Goal: Task Accomplishment & Management: Manage account settings

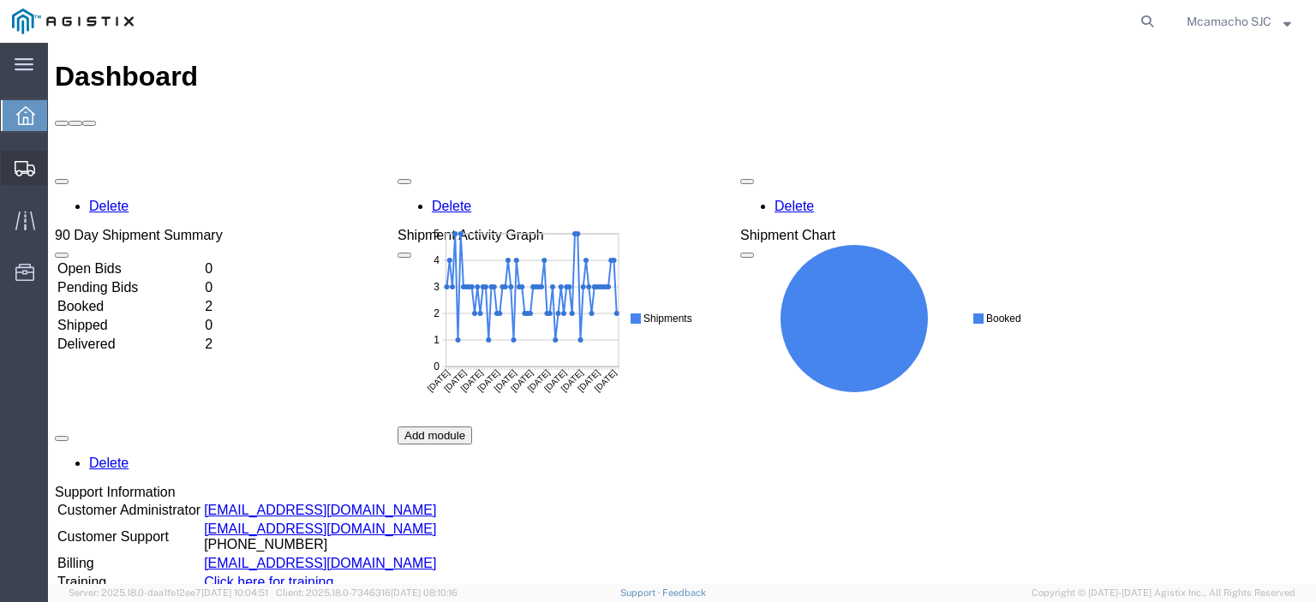
click at [55, 170] on span "Shipments" at bounding box center [53, 168] width 12 height 34
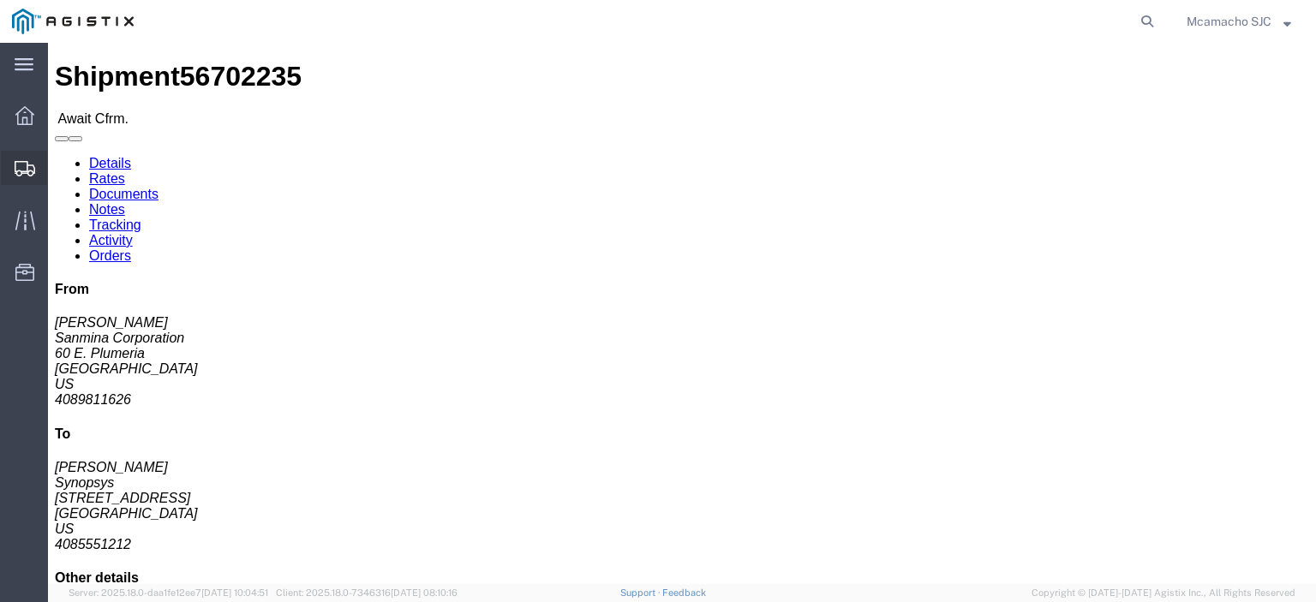
click at [25, 170] on icon at bounding box center [25, 168] width 21 height 15
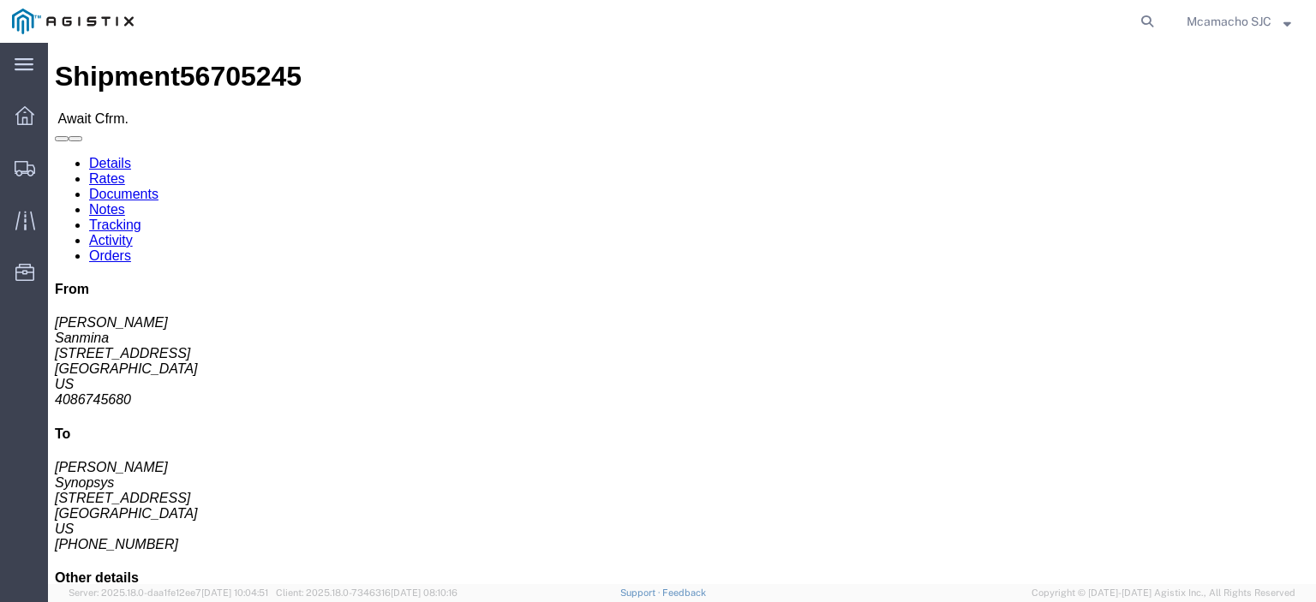
click link "Confirm"
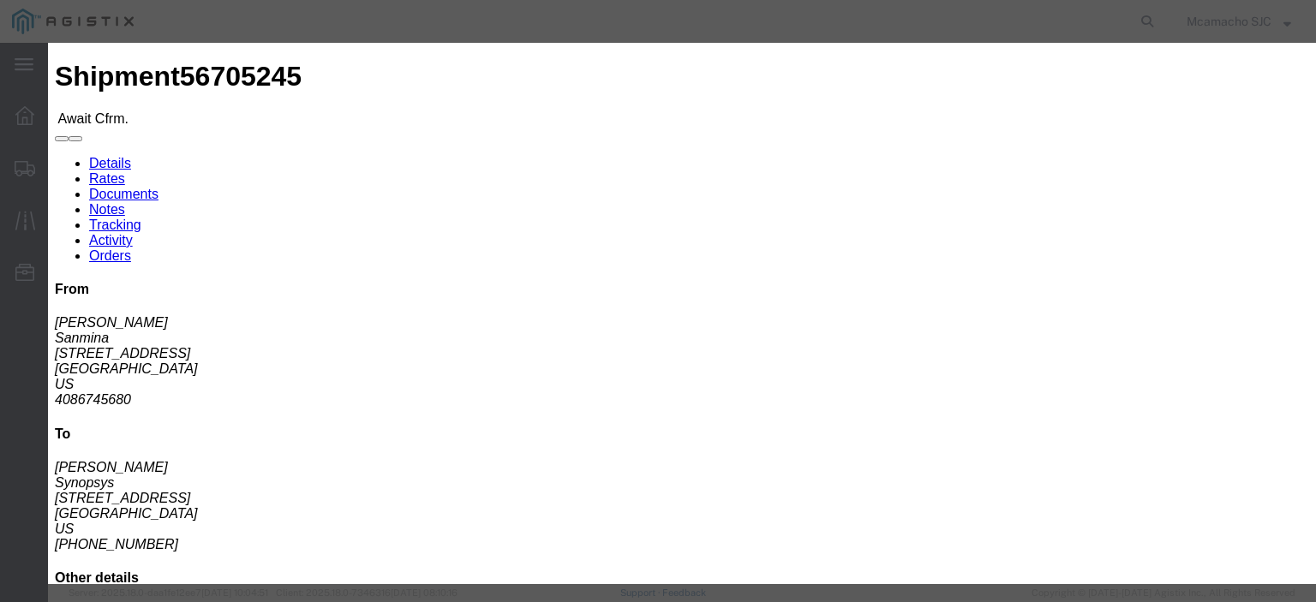
click input "text"
paste input "1000983887"
type input "1000983887"
type input "[PERSON_NAME]"
click input "text"
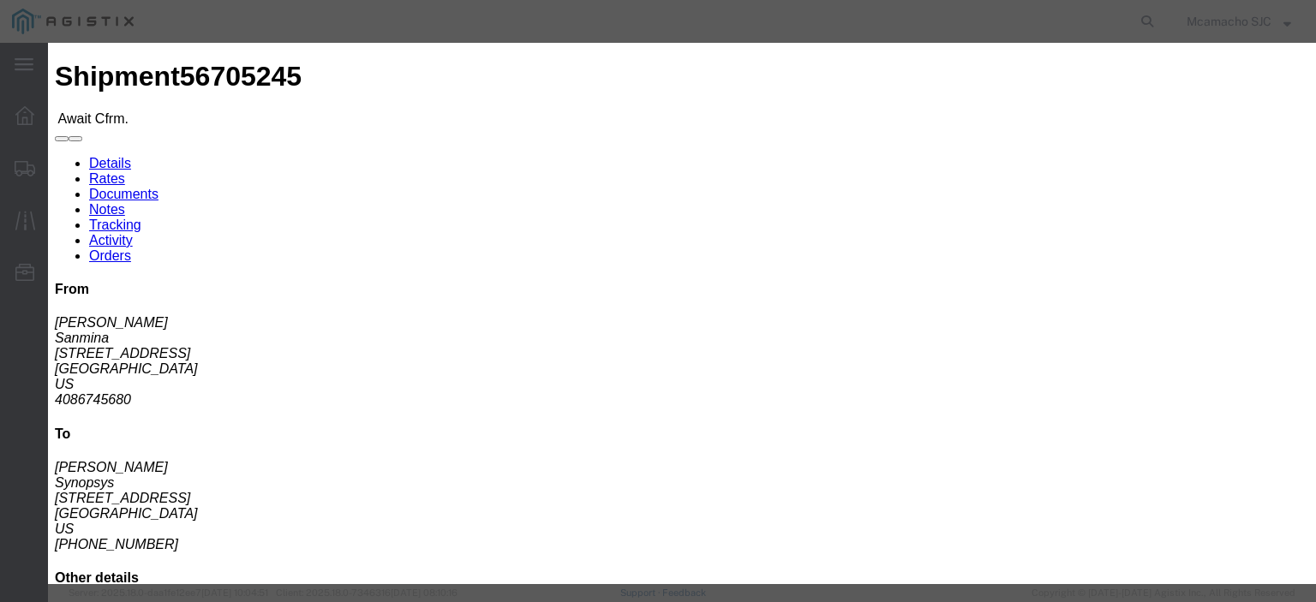
type input "4084571280"
click select "Select Midnight 1 am 2 am 3 am 4 am 5 am 6 am 7 am 8 am 9 am 10 am 11 am 12 Noo…"
select select "1400"
click select "Select Midnight 1 am 2 am 3 am 4 am 5 am 6 am 7 am 8 am 9 am 10 am 11 am 12 Noo…"
click div "Confirmation Details Use my profile Bill of Lading Number 1000983887 Person Mon…"
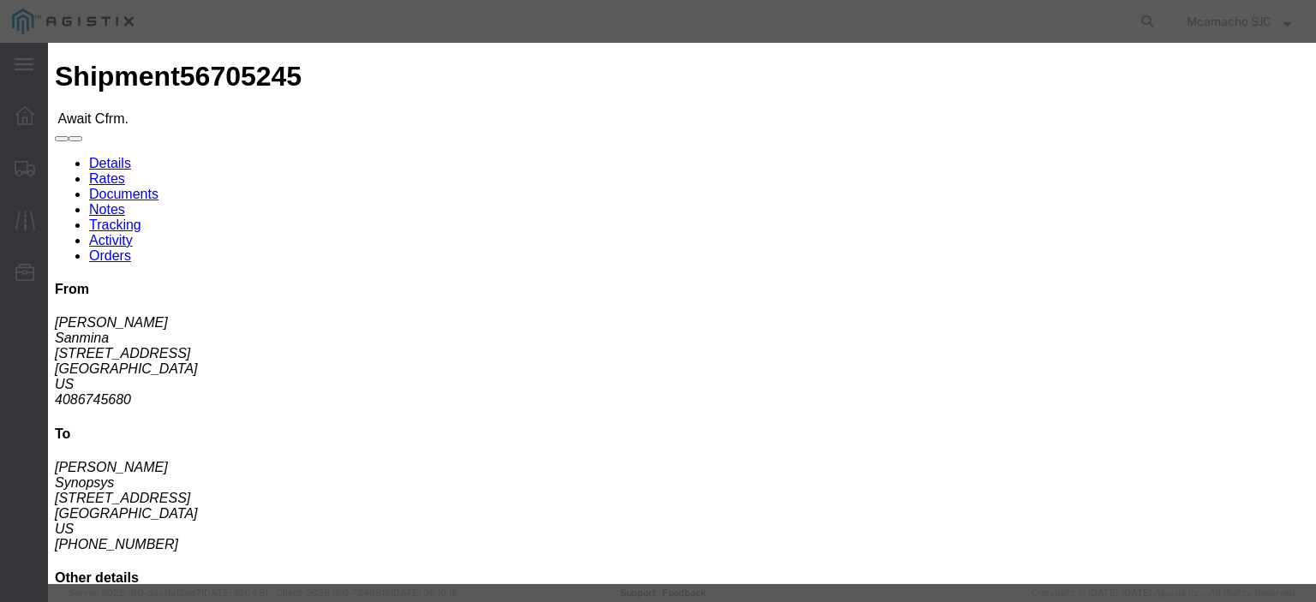
scroll to position [123, 0]
click input "[DATE]"
drag, startPoint x: 502, startPoint y: 151, endPoint x: 481, endPoint y: 347, distance: 197.2
click td "3"
type input "[DATE]"
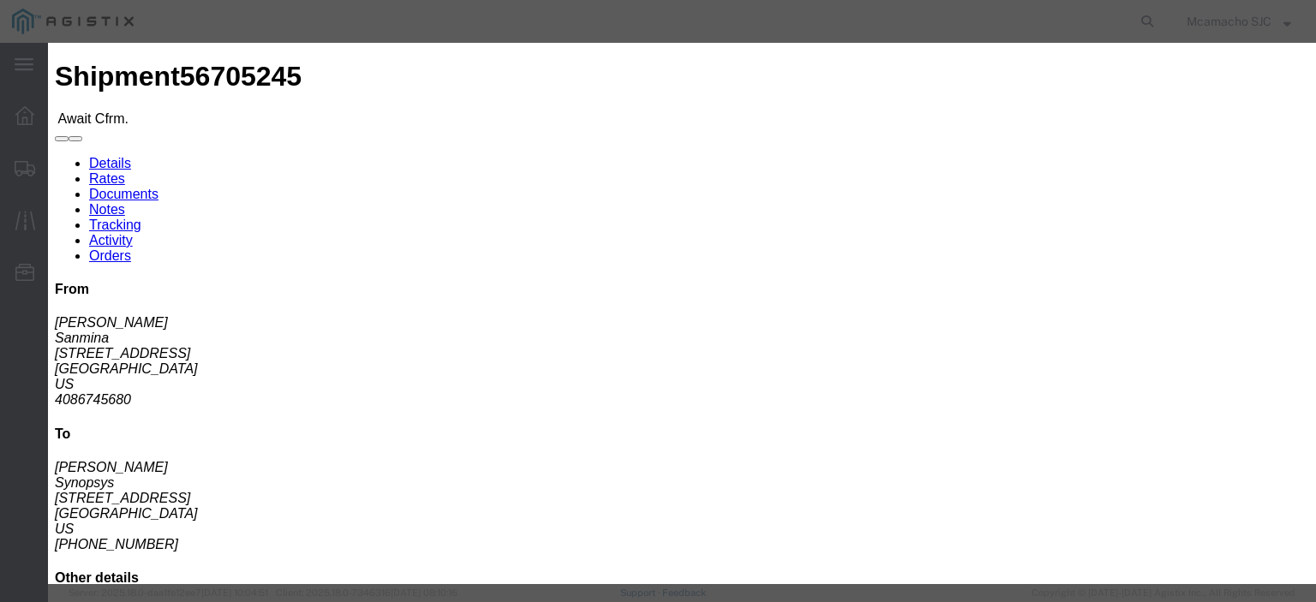
click select "Select Midnight 1 am 2 am 3 am 4 am 5 am 6 am 7 am 8 am 9 am 10 am 11 am 12 Noo…"
select select "1600"
click select "Select Midnight 1 am 2 am 3 am 4 am 5 am 6 am 7 am 8 am 9 am 10 am 11 am 12 Noo…"
click button "Submit"
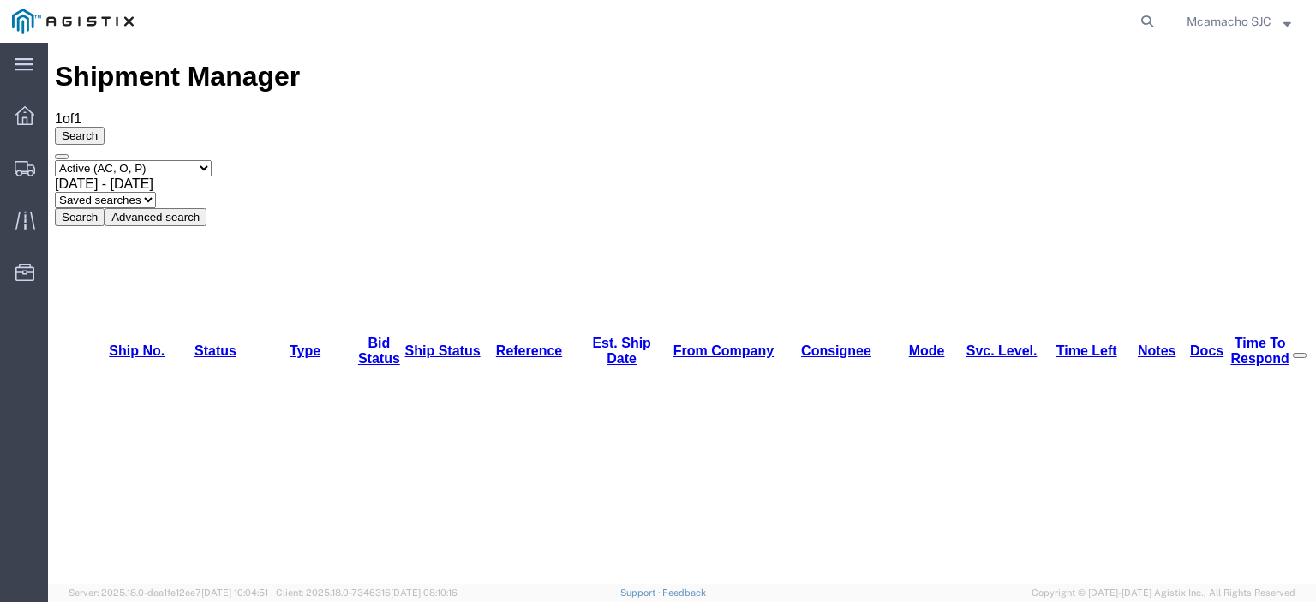
click at [202, 160] on select "Select status Active (AC, O, P) All Approved Awaiting Confirmation (AC) Booked …" at bounding box center [133, 168] width 157 height 16
click at [55, 160] on select "Select status Active (AC, O, P) All Approved Awaiting Confirmation (AC) Booked …" at bounding box center [133, 168] width 157 height 16
click at [120, 160] on select "Select status Active (AC, O, P) All Approved Awaiting Confirmation (AC) Booked …" at bounding box center [133, 168] width 157 height 16
select select "ALL"
click at [55, 160] on select "Select status Active (AC, O, P) All Approved Awaiting Confirmation (AC) Booked …" at bounding box center [133, 168] width 157 height 16
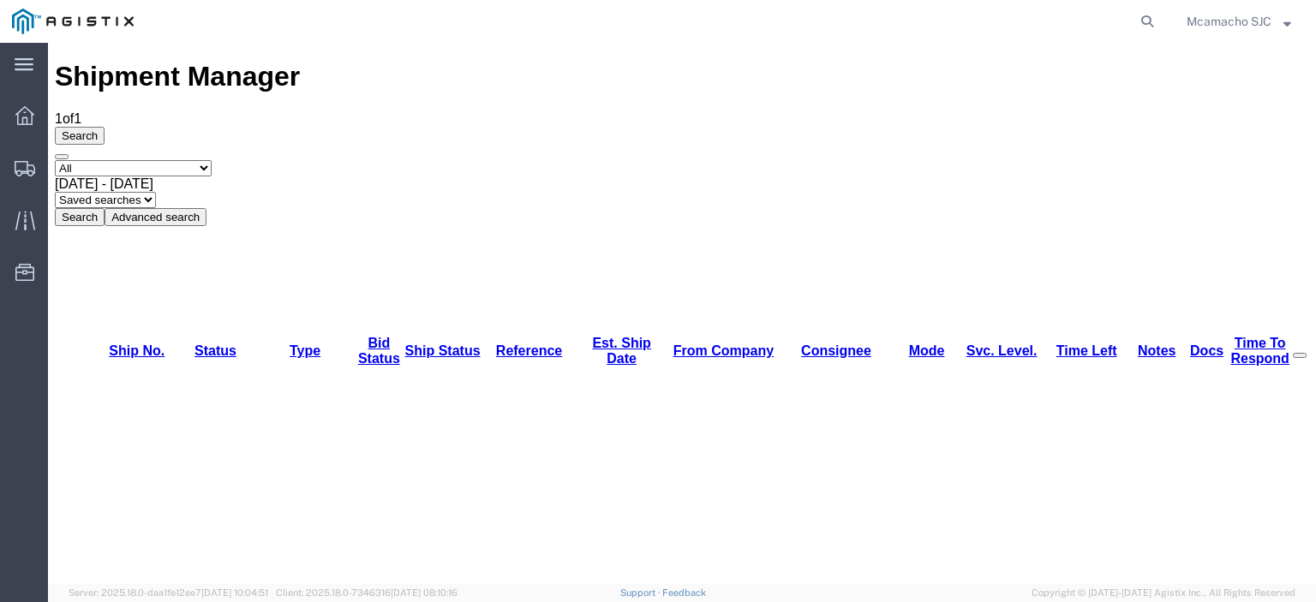
click at [105, 208] on button "Search" at bounding box center [80, 217] width 50 height 18
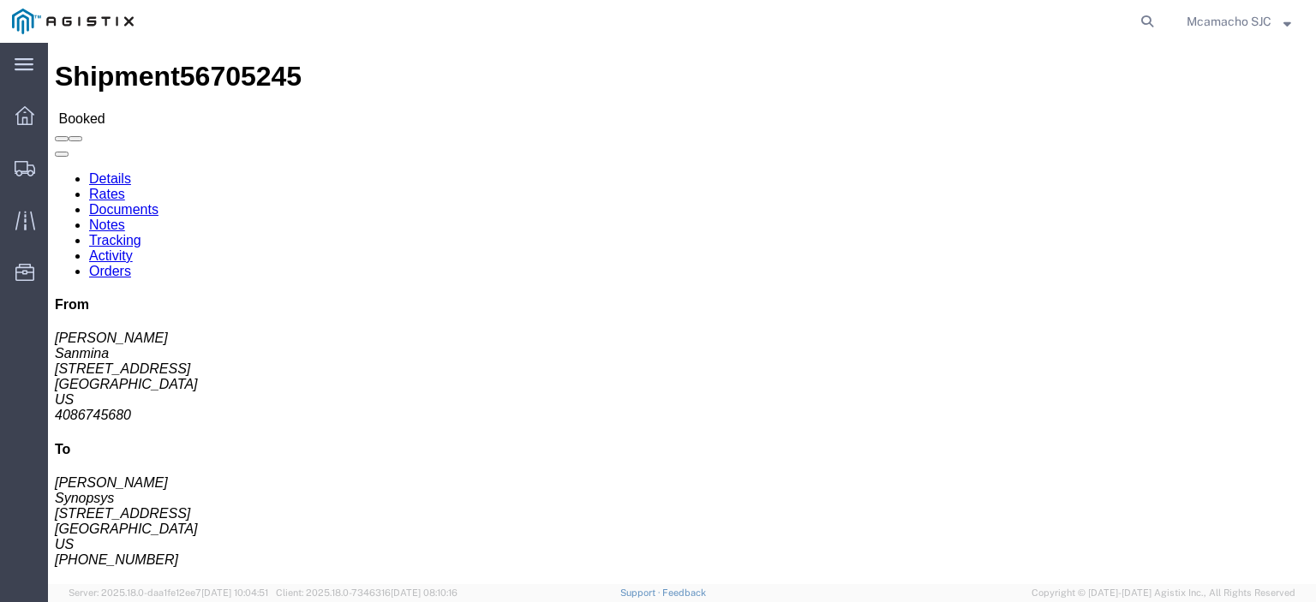
click link "Documents"
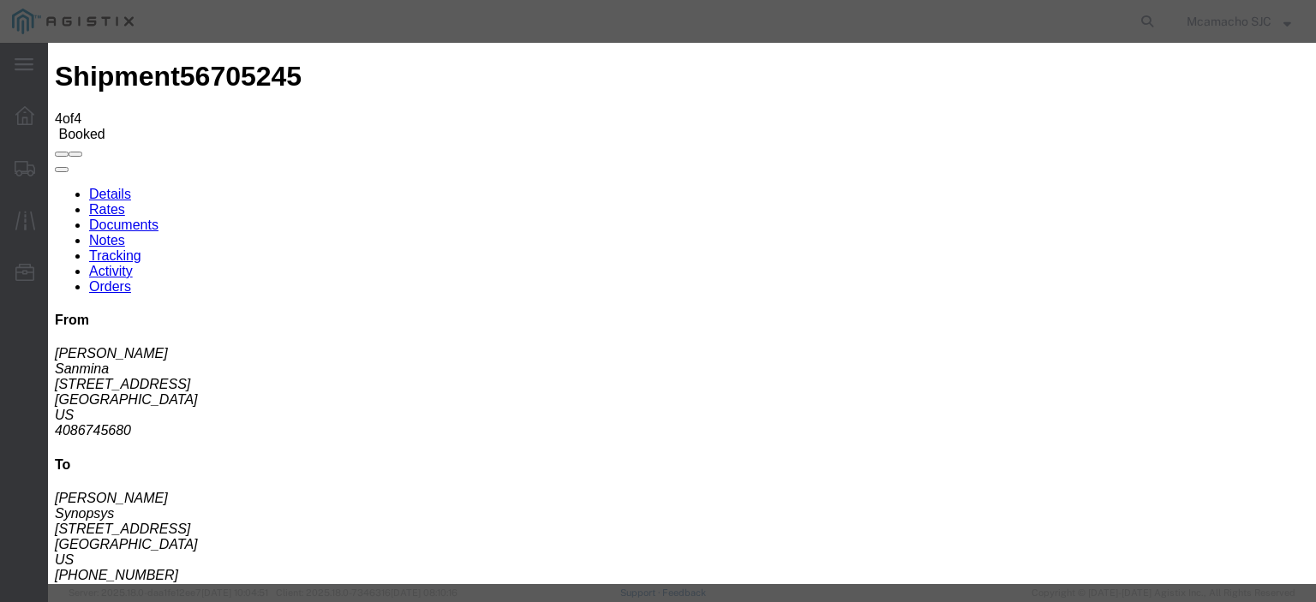
type input "C:\fakepath\1000983887.pdf"
drag, startPoint x: 552, startPoint y: 182, endPoint x: 572, endPoint y: 203, distance: 29.7
type input "AIRGROUP"
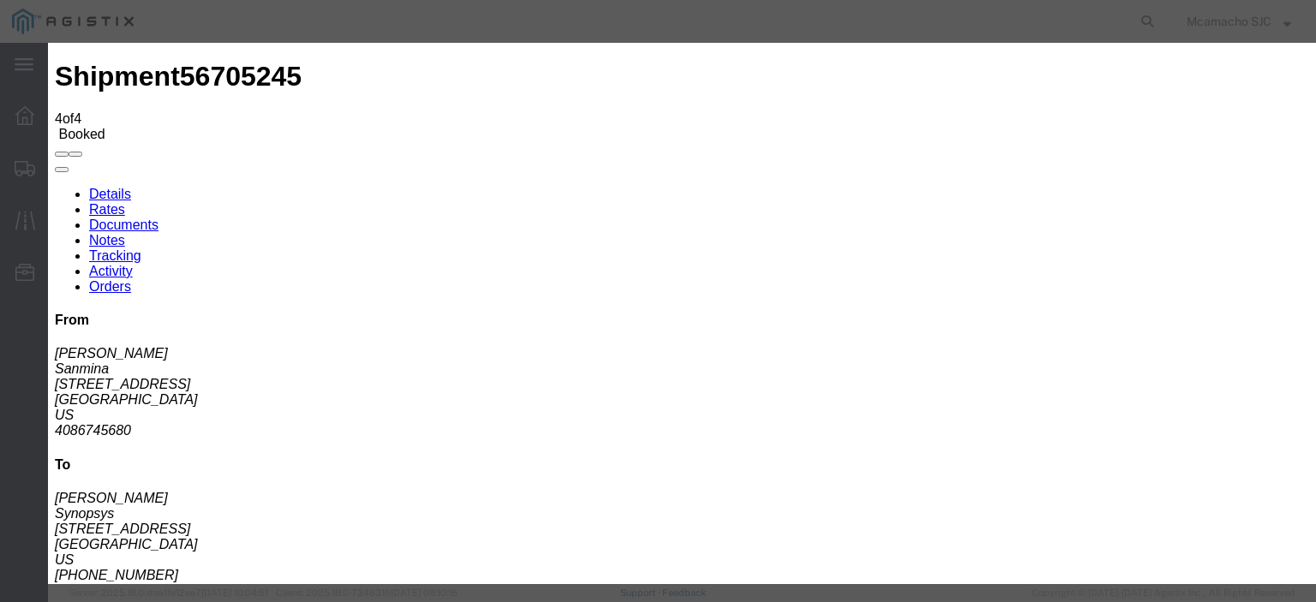
type input "HAWB"
select select "BILL_OF_LADING"
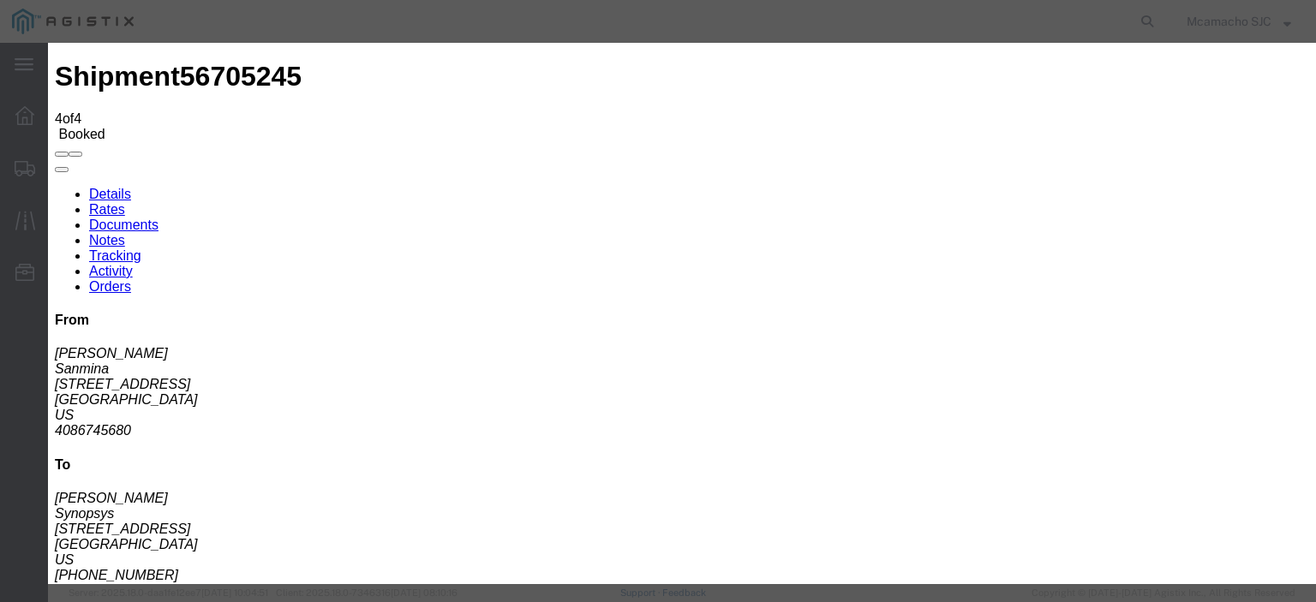
select select
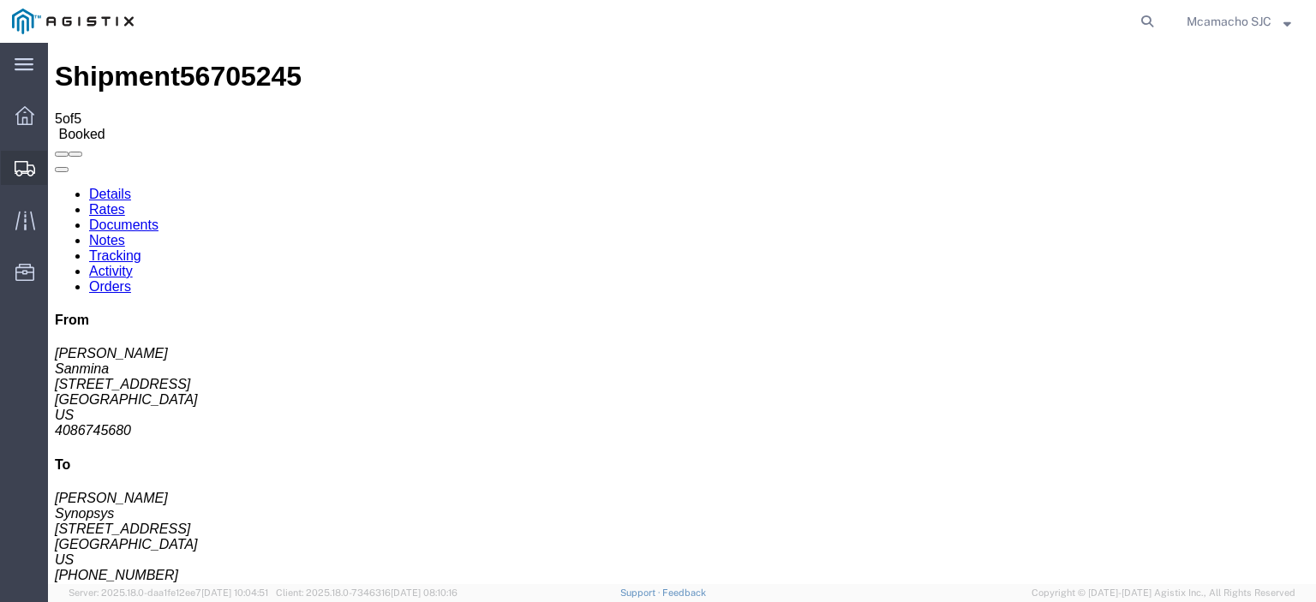
click at [59, 166] on span "Shipments" at bounding box center [53, 168] width 12 height 34
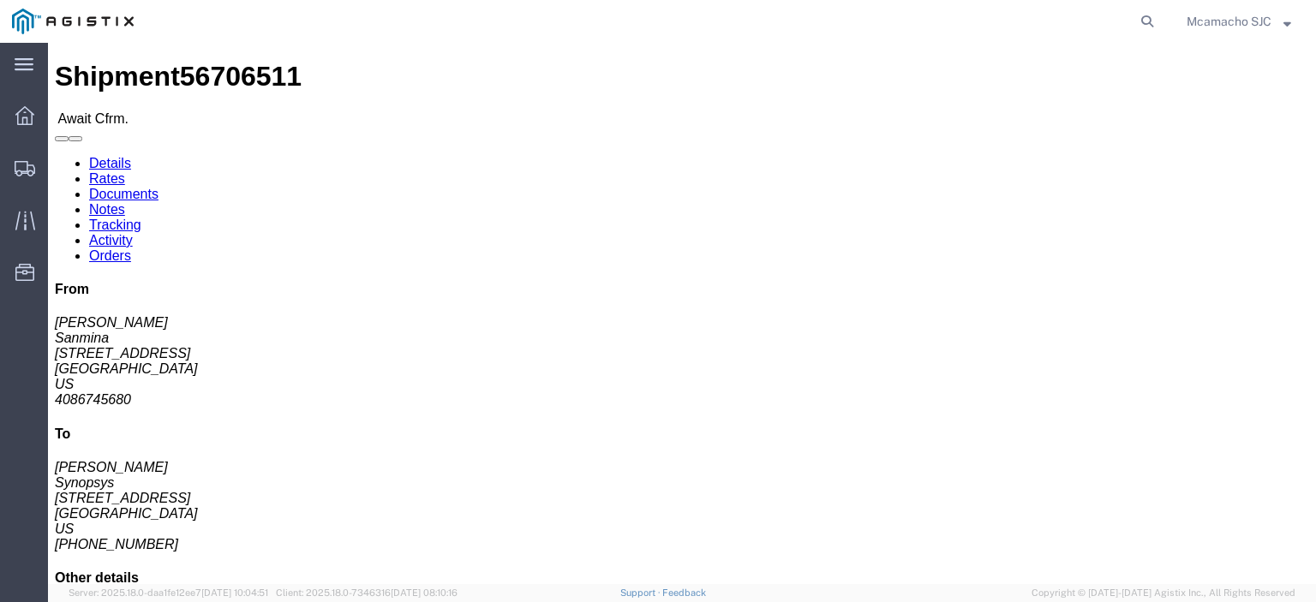
click link "Confirm"
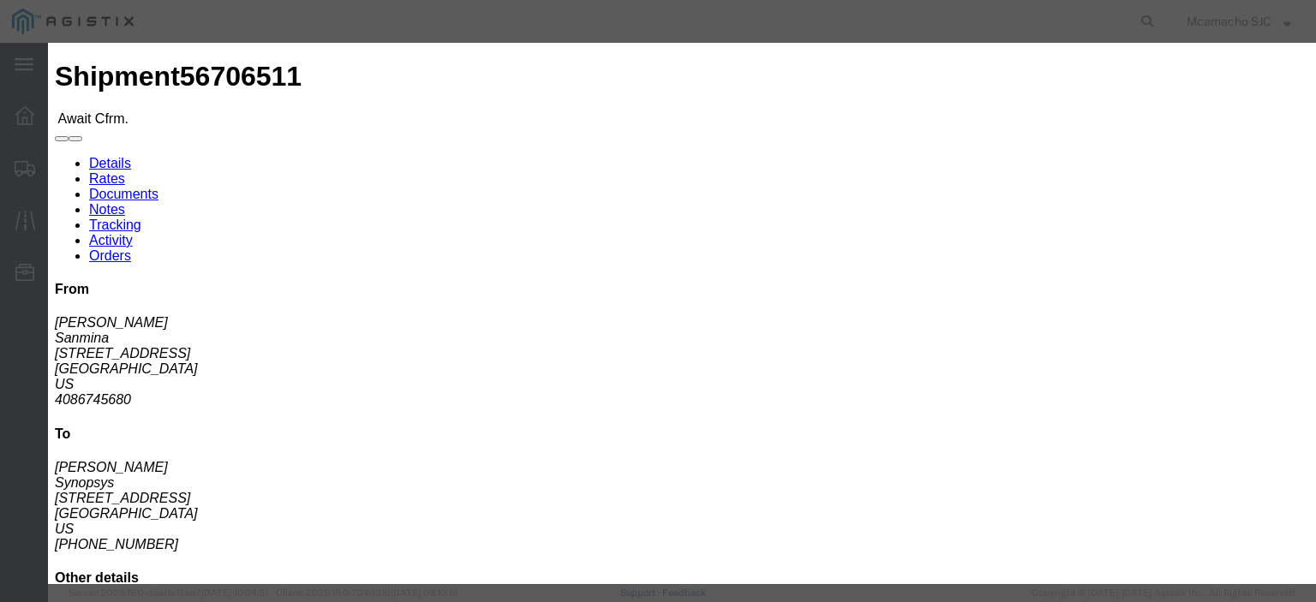
click input "text"
paste input "1000983910"
type input "1000983910"
type input "[PERSON_NAME]"
type input "4084571280"
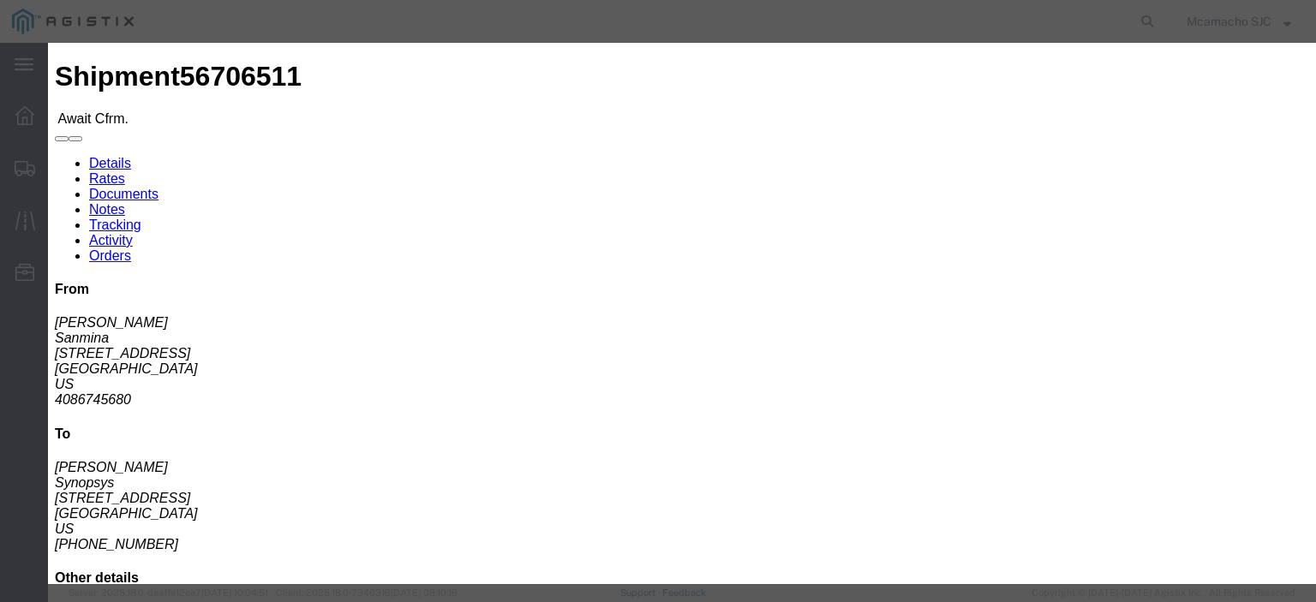
click select "Select Midnight 1 am 2 am 3 am 4 am 5 am 6 am 7 am 8 am 9 am 10 am 11 am 12 Noo…"
select select "1400"
click select "Select Midnight 1 am 2 am 3 am 4 am 5 am 6 am 7 am 8 am 9 am 10 am 11 am 12 Noo…"
click div "Confirmation Details Use my profile Bill of Lading Number 1000983910 Person Mon…"
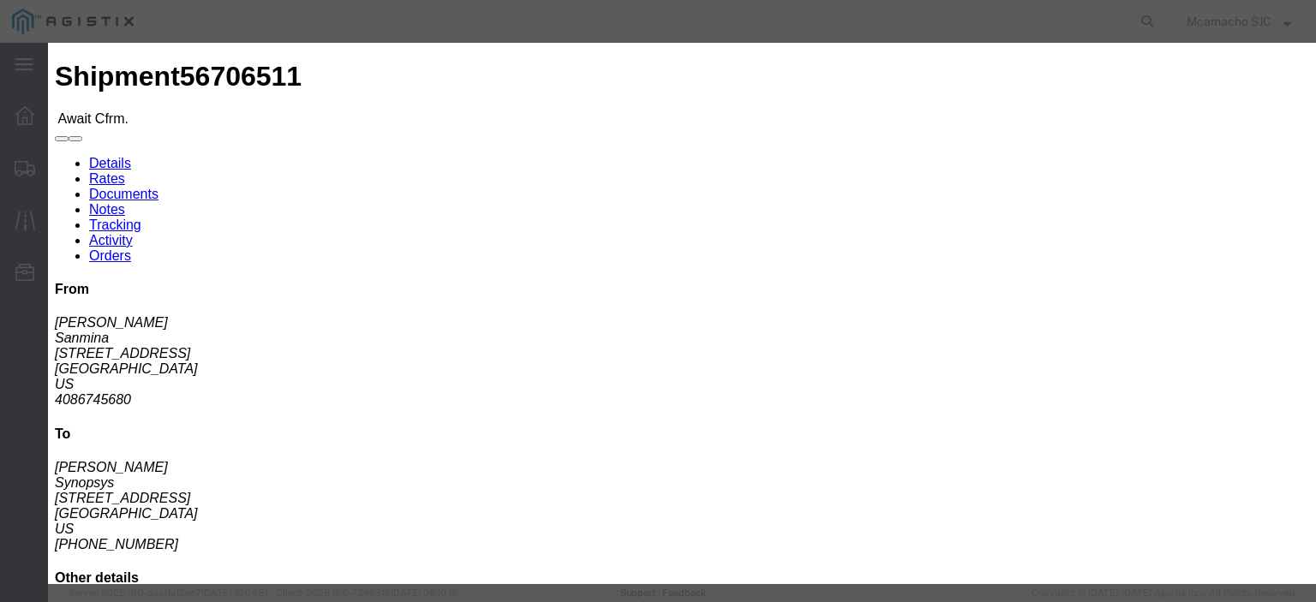
click input "[DATE]"
click td "3"
type input "[DATE]"
click select "Select Midnight 1 am 2 am 3 am 4 am 5 am 6 am 7 am 8 am 9 am 10 am 11 am 12 Noo…"
select select "1600"
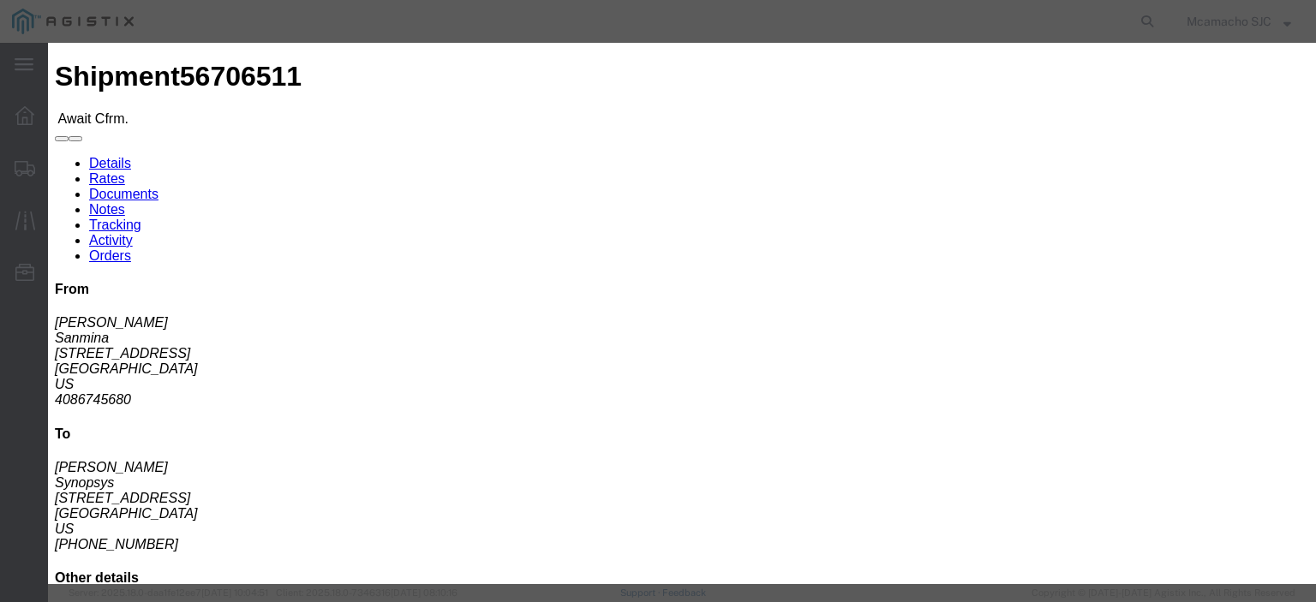
click select "Select Midnight 1 am 2 am 3 am 4 am 5 am 6 am 7 am 8 am 9 am 10 am 11 am 12 Noo…"
click button "Submit"
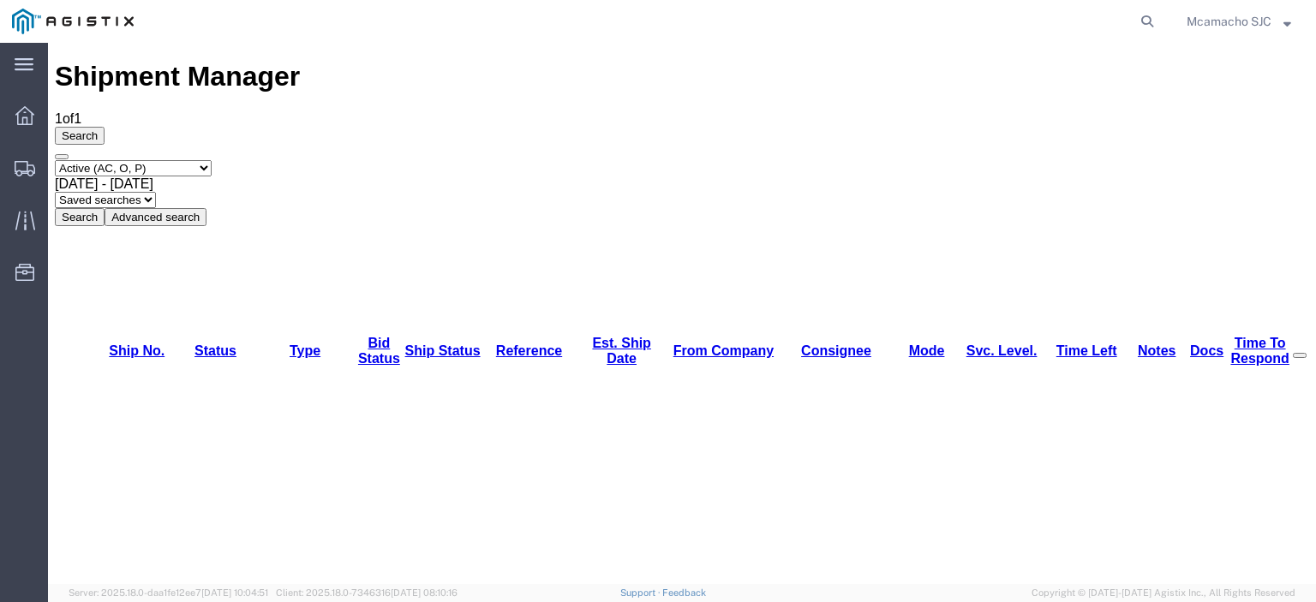
click at [113, 160] on select "Select status Active (AC, O, P) All Approved Awaiting Confirmation (AC) Booked …" at bounding box center [133, 168] width 157 height 16
select select "BOOK"
click at [55, 160] on select "Select status Active (AC, O, P) All Approved Awaiting Confirmation (AC) Booked …" at bounding box center [133, 168] width 157 height 16
click at [105, 208] on button "Search" at bounding box center [80, 217] width 50 height 18
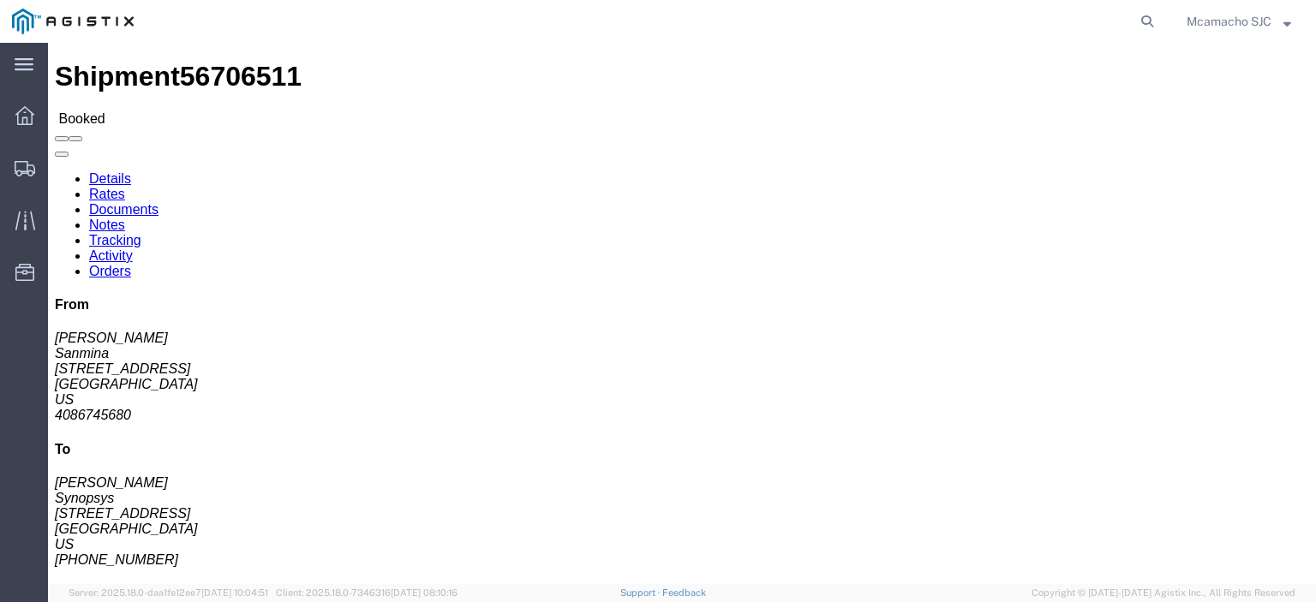
click link "Documents"
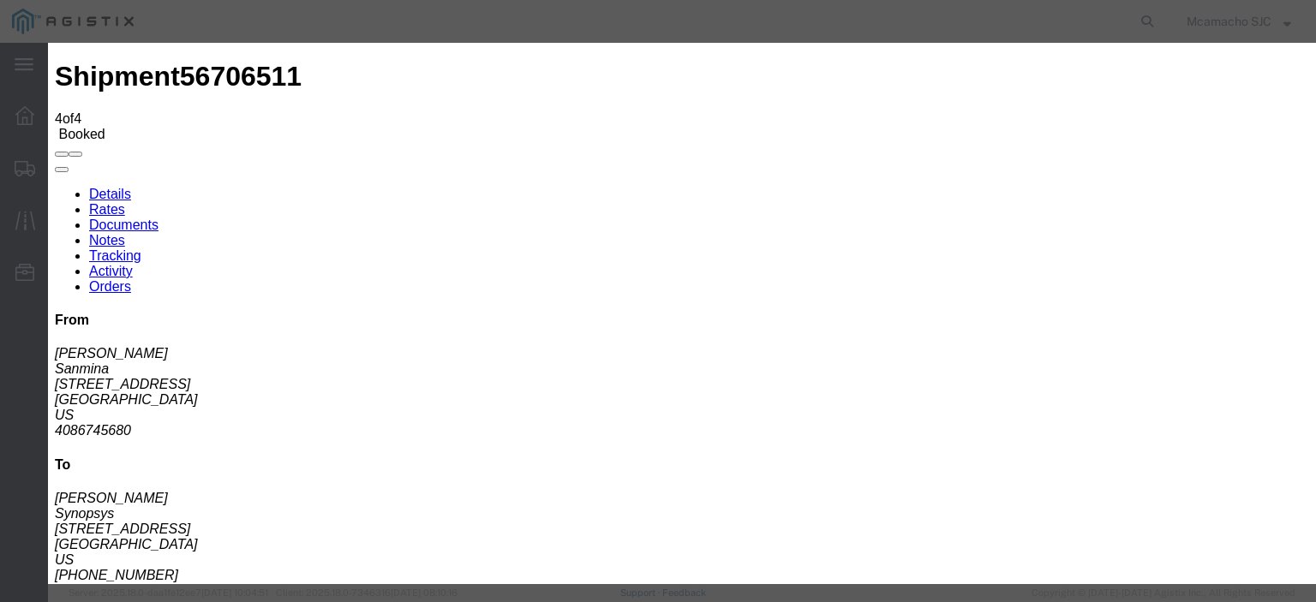
type input "C:\fakepath\1000983910.pdf"
type input "AIRGROUP"
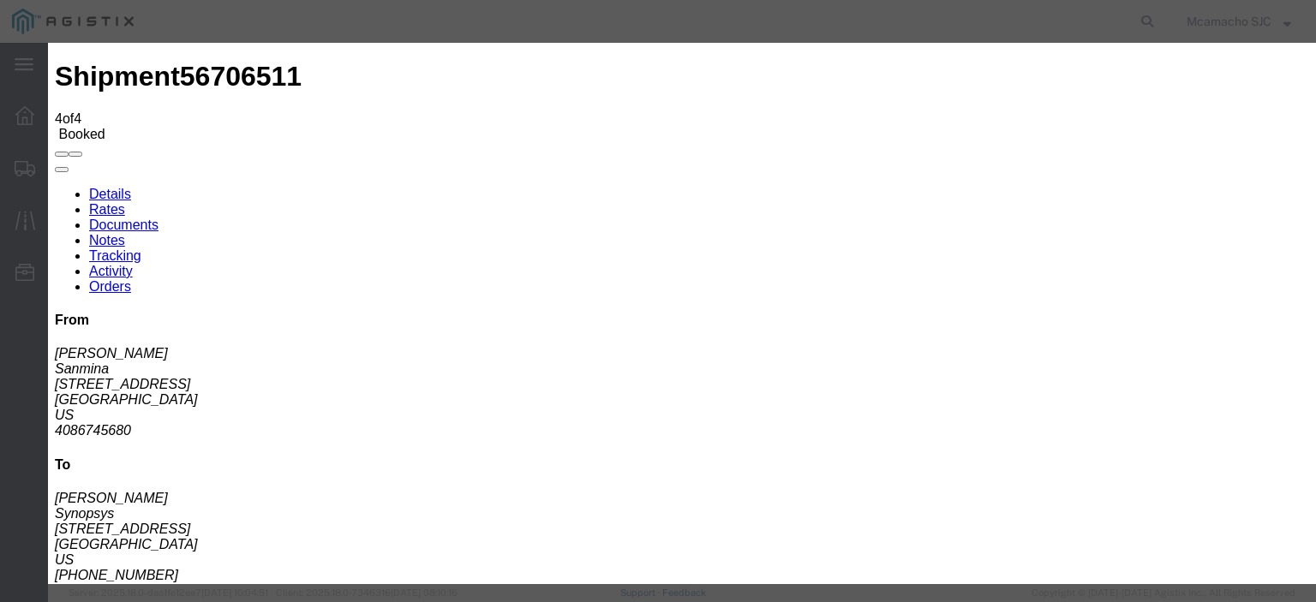
type input "HAWB"
select select "BILL_OF_LADING"
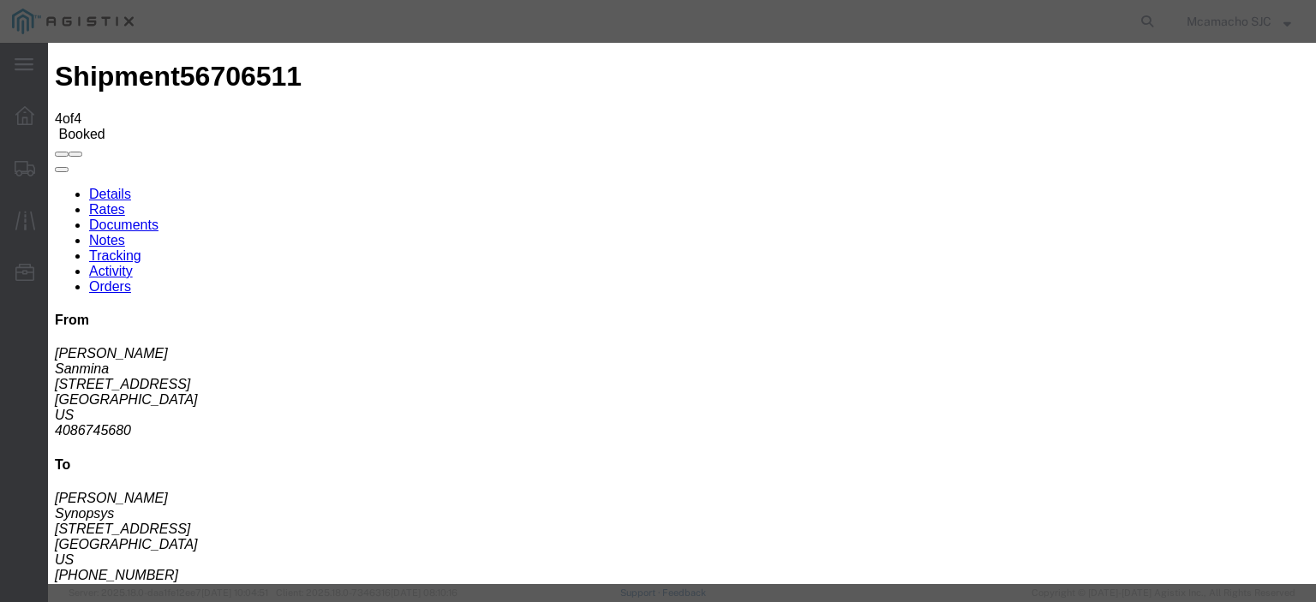
select select
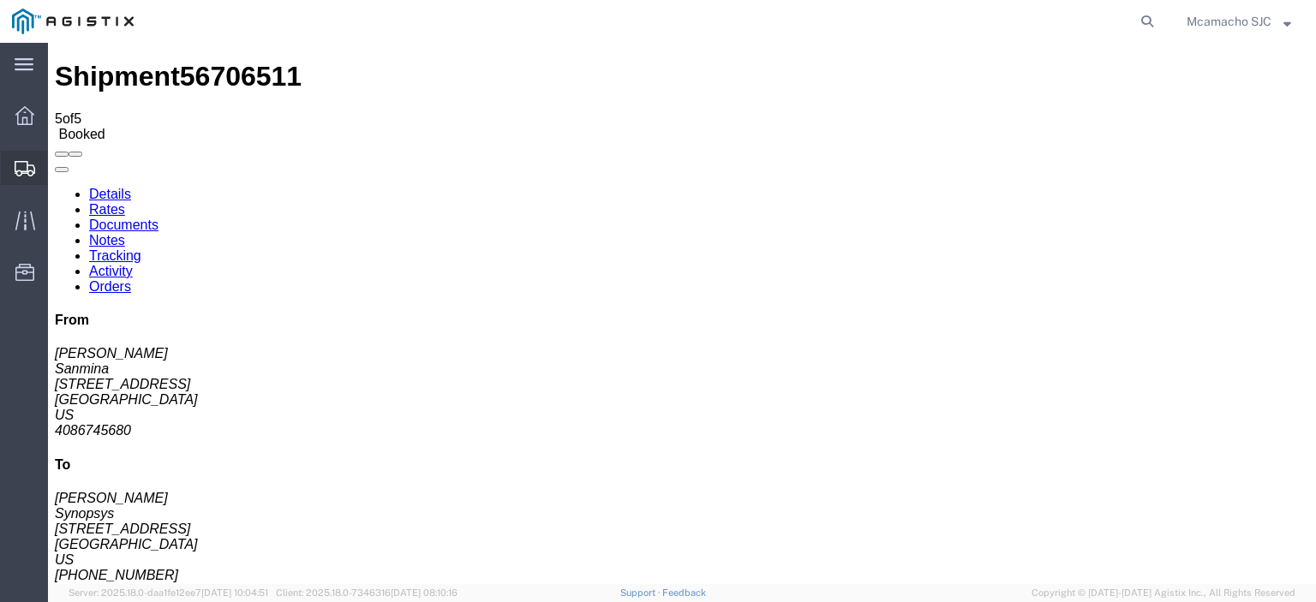
click at [59, 166] on span "Shipments" at bounding box center [53, 168] width 12 height 34
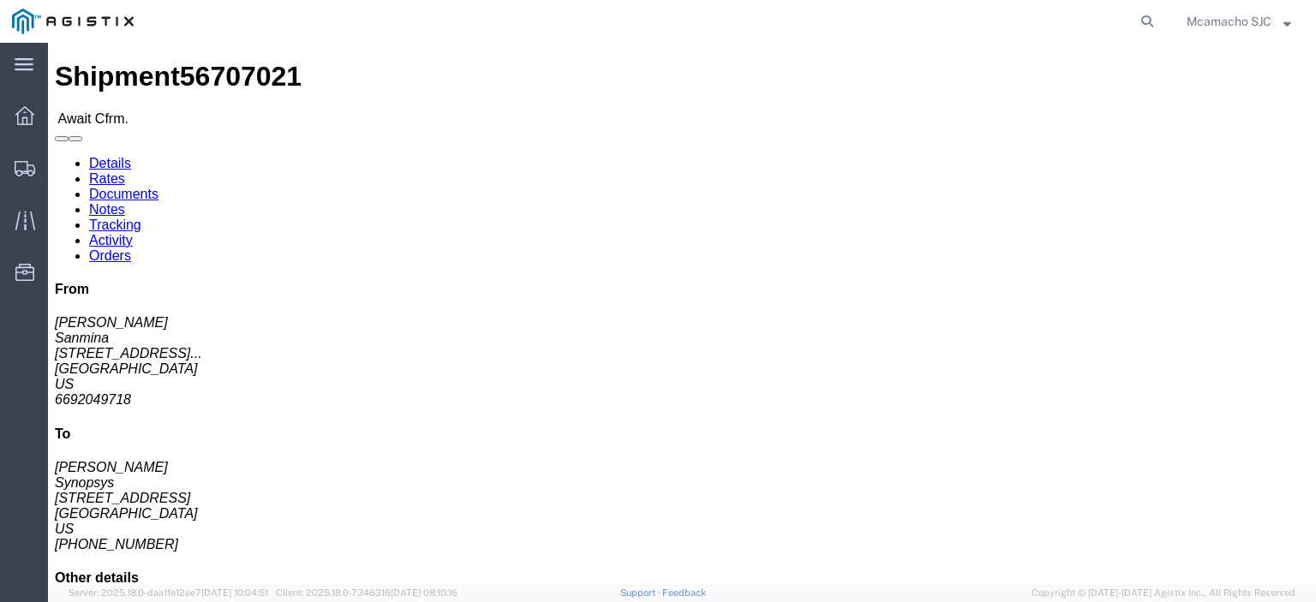
click link "Confirm"
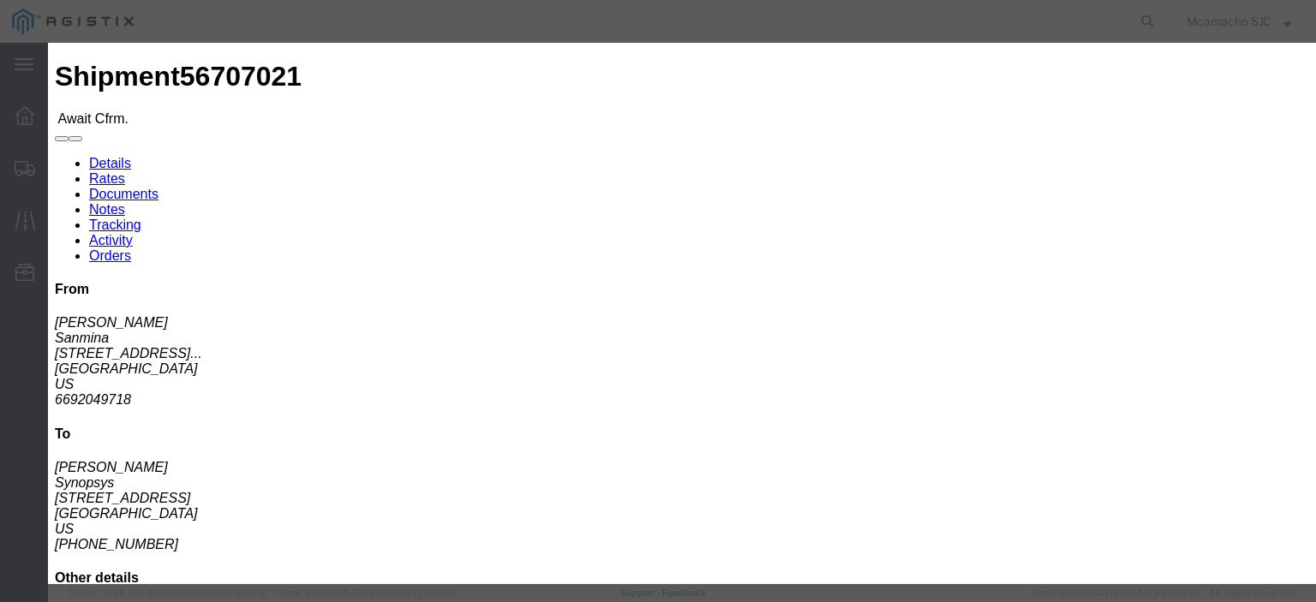
click input "text"
paste input "1000983933"
type input "1000983933"
type input "[PERSON_NAME]"
type input "4084571280"
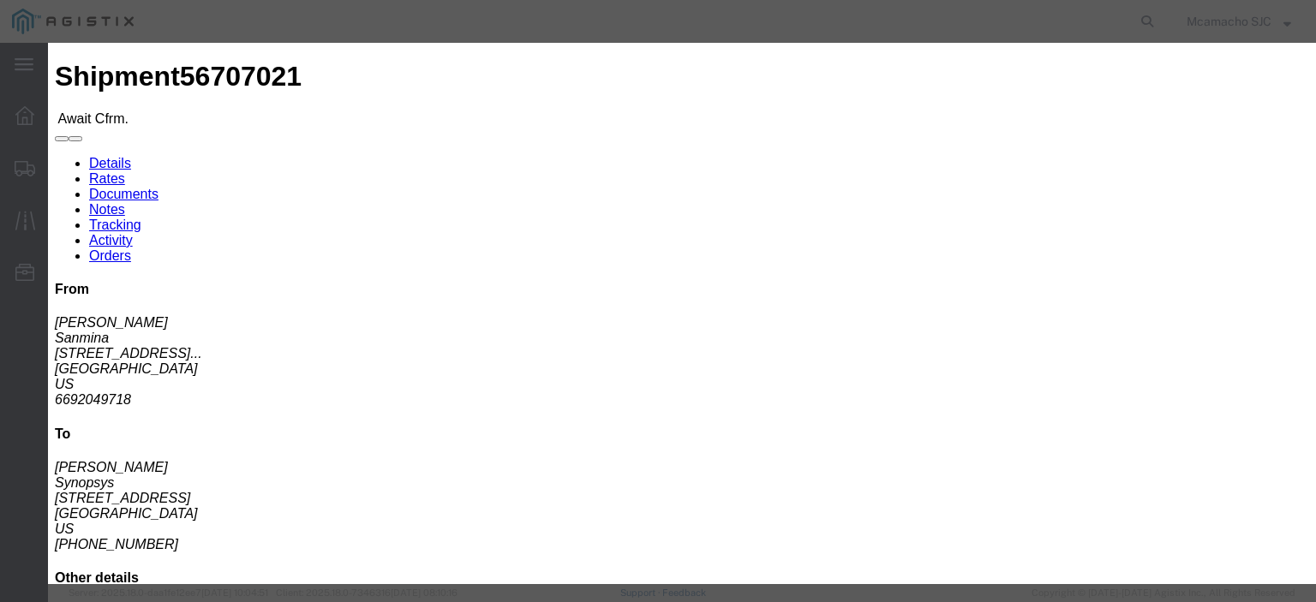
click select "Select Midnight 1 am 2 am 3 am 4 am 5 am 6 am 7 am 8 am 9 am 10 am 11 am 12 Noo…"
select select "1400"
click select "Select Midnight 1 am 2 am 3 am 4 am 5 am 6 am 7 am 8 am 9 am 10 am 11 am 12 Noo…"
click input "[DATE]"
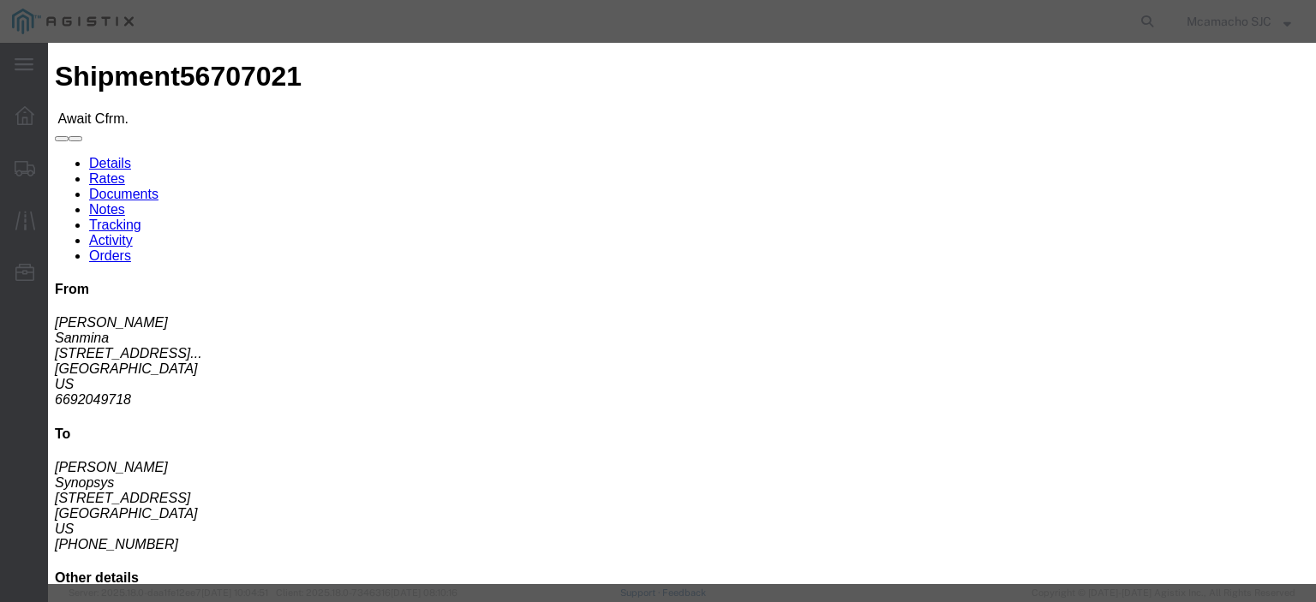
click td "3"
type input "[DATE]"
click select "Select Midnight 1 am 2 am 3 am 4 am 5 am 6 am 7 am 8 am 9 am 10 am 11 am 12 Noo…"
select select "1600"
click select "Select Midnight 1 am 2 am 3 am 4 am 5 am 6 am 7 am 8 am 9 am 10 am 11 am 12 Noo…"
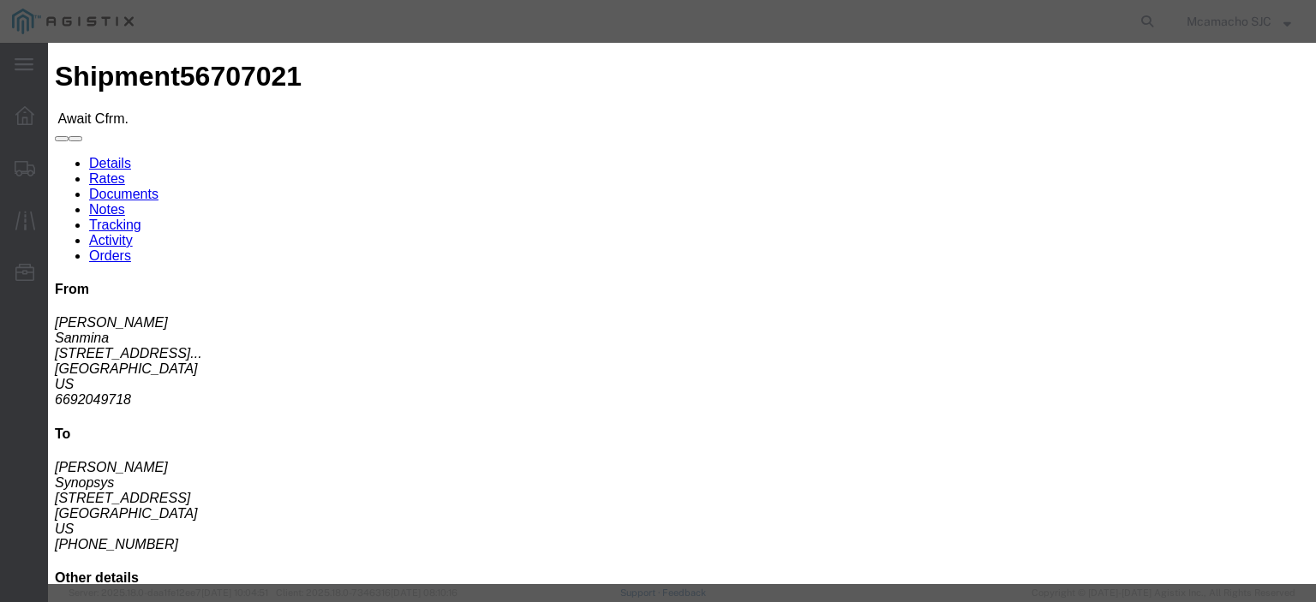
click div "Confirmation Details Use my profile Bill of Lading Number 1000983933 Person Mon…"
click button "Submit"
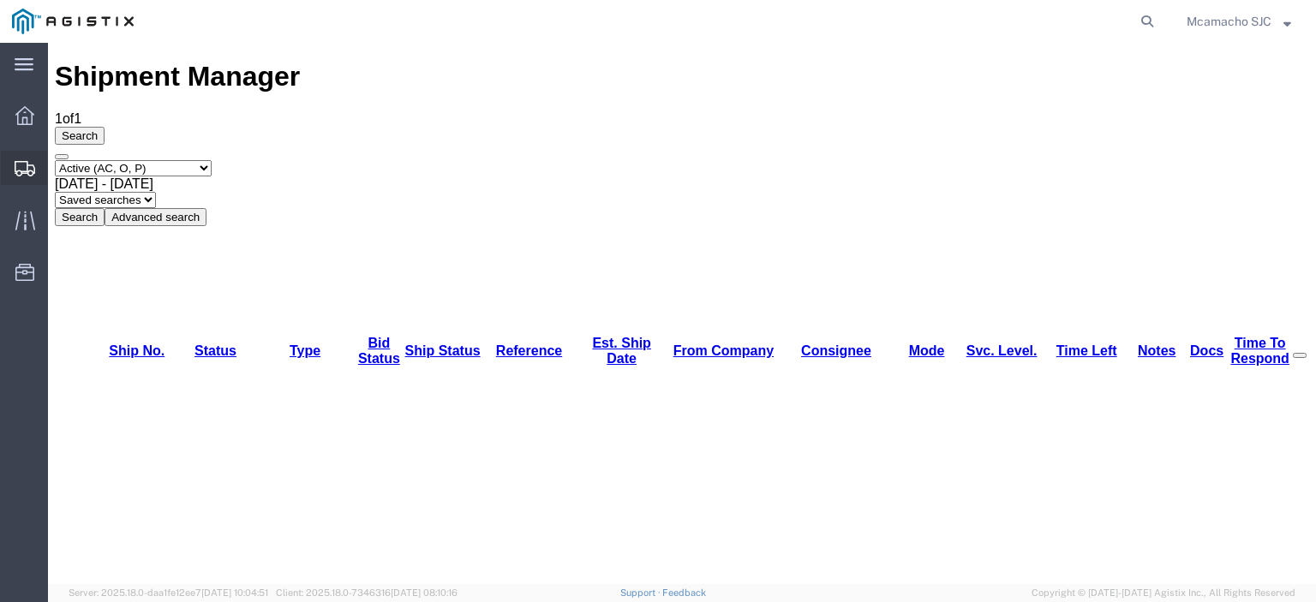
click at [57, 158] on span "Shipments" at bounding box center [53, 168] width 12 height 34
click at [127, 160] on select "Select status Active (AC, O, P) All Approved Awaiting Confirmation (AC) Booked …" at bounding box center [133, 168] width 157 height 16
select select "BOOK"
click at [55, 160] on select "Select status Active (AC, O, P) All Approved Awaiting Confirmation (AC) Booked …" at bounding box center [133, 168] width 157 height 16
click at [105, 208] on button "Search" at bounding box center [80, 217] width 50 height 18
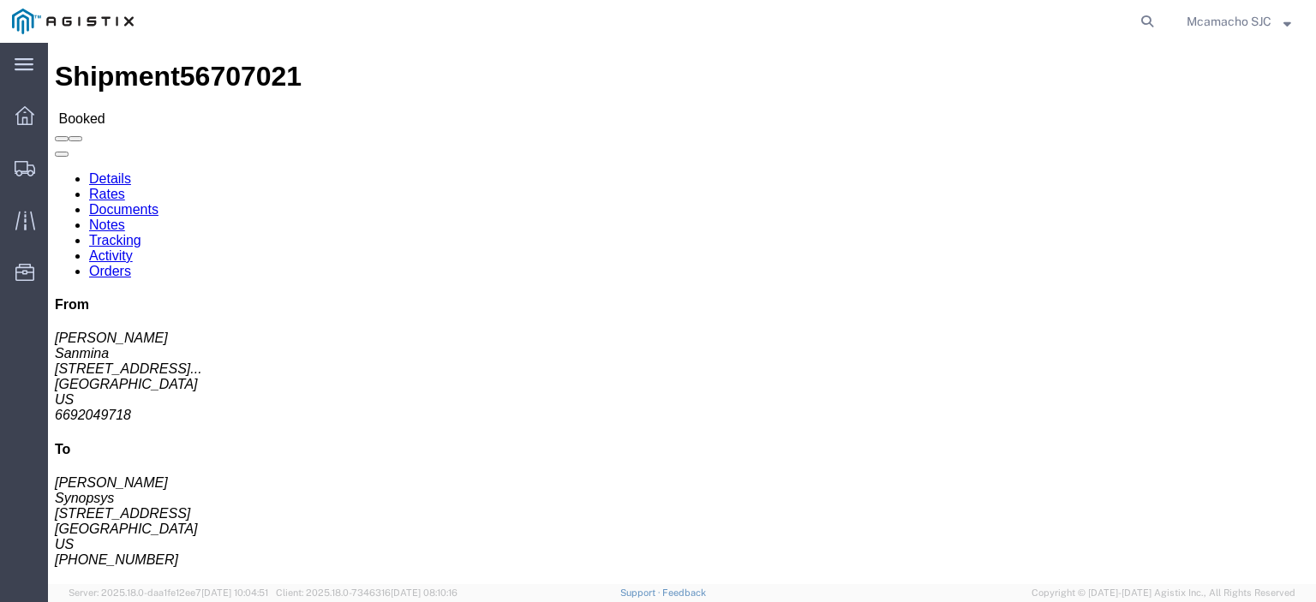
click link "Documents"
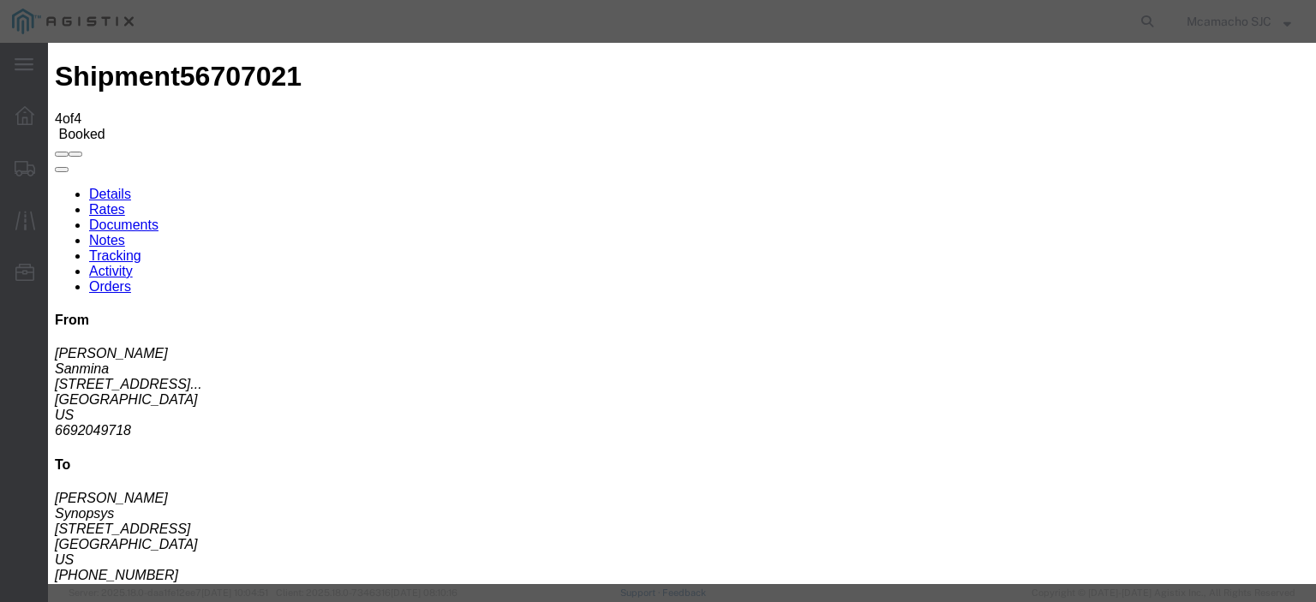
type input "C:\fakepath\1000983933.pdf"
type input "AIRGROUP"
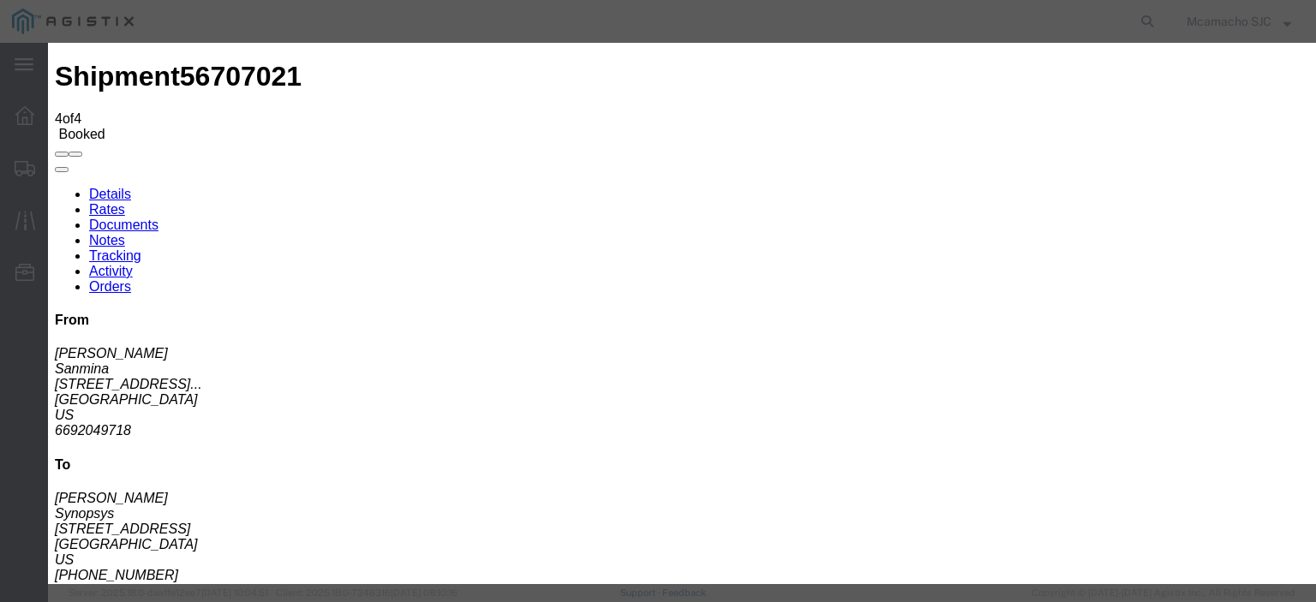
type input "HAWB"
select select "BILL_OF_LADING"
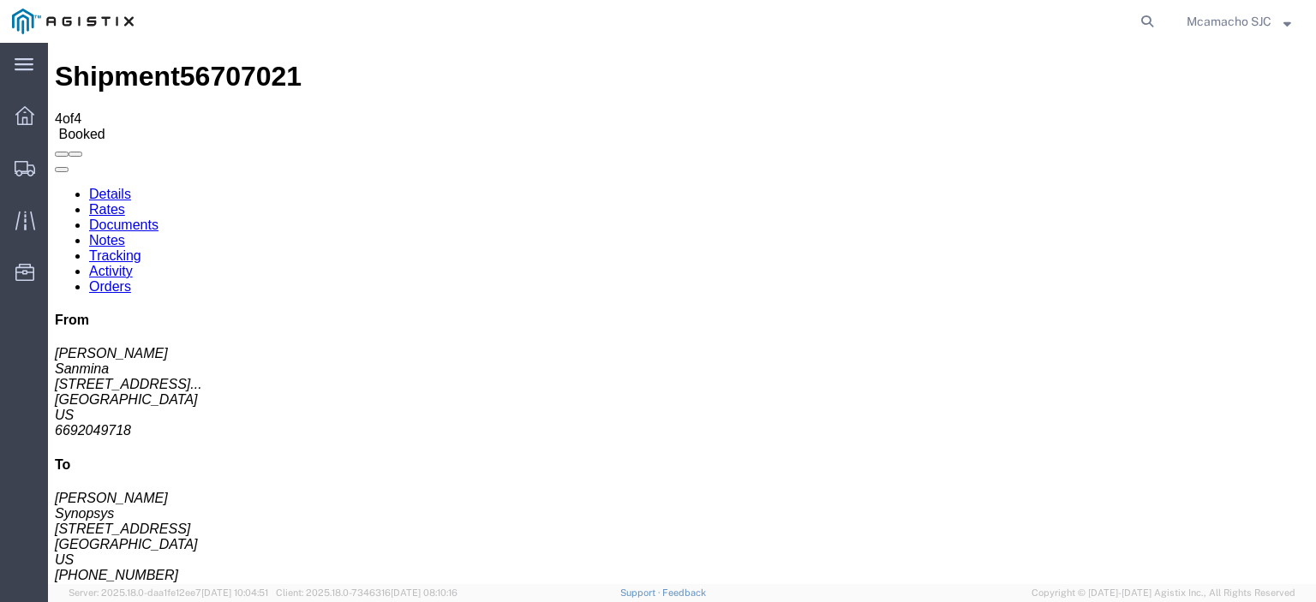
select select
click at [44, 167] on div at bounding box center [25, 168] width 48 height 34
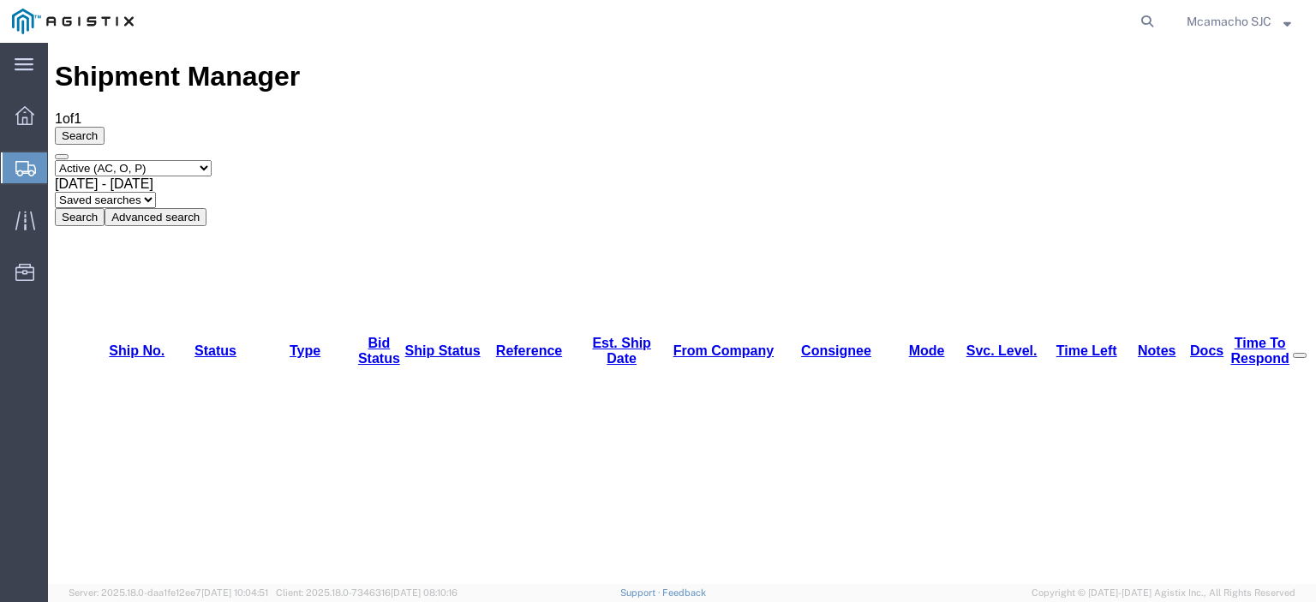
click at [139, 160] on select "Select status Active (AC, O, P) All Approved Awaiting Confirmation (AC) Booked …" at bounding box center [133, 168] width 157 height 16
select select "ALL"
click at [55, 160] on select "Select status Active (AC, O, P) All Approved Awaiting Confirmation (AC) Booked …" at bounding box center [133, 168] width 157 height 16
click at [105, 208] on button "Search" at bounding box center [80, 217] width 50 height 18
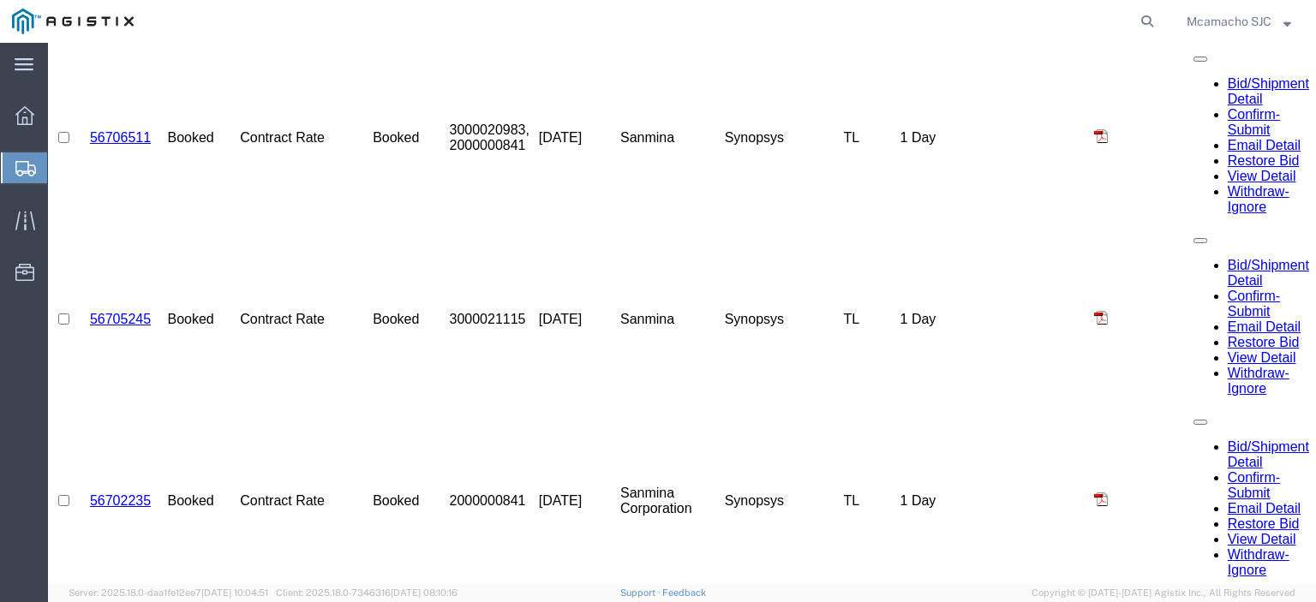
scroll to position [1045, 0]
